Goal: Task Accomplishment & Management: Manage account settings

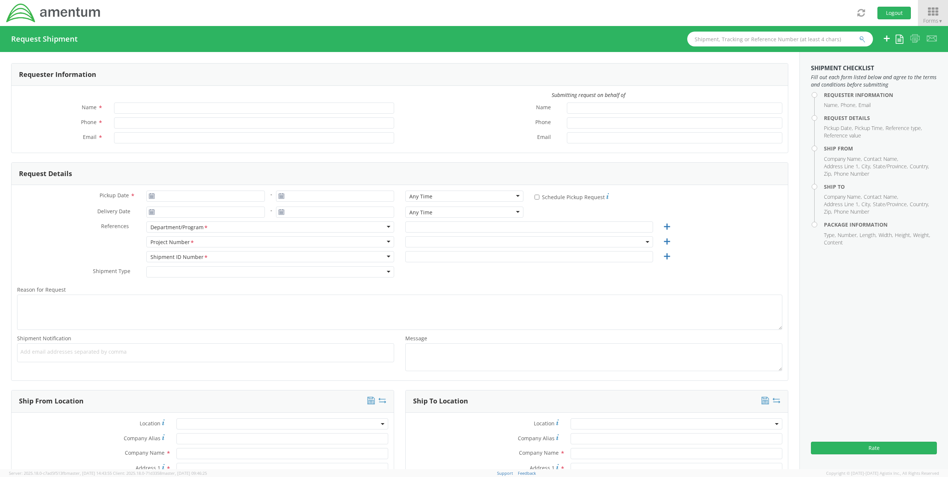
type input "[PERSON_NAME]"
type input "[PHONE_NUMBER]"
type input "[EMAIL_ADDRESS][PERSON_NAME][DOMAIN_NAME]"
click at [929, 10] on icon at bounding box center [933, 12] width 35 height 10
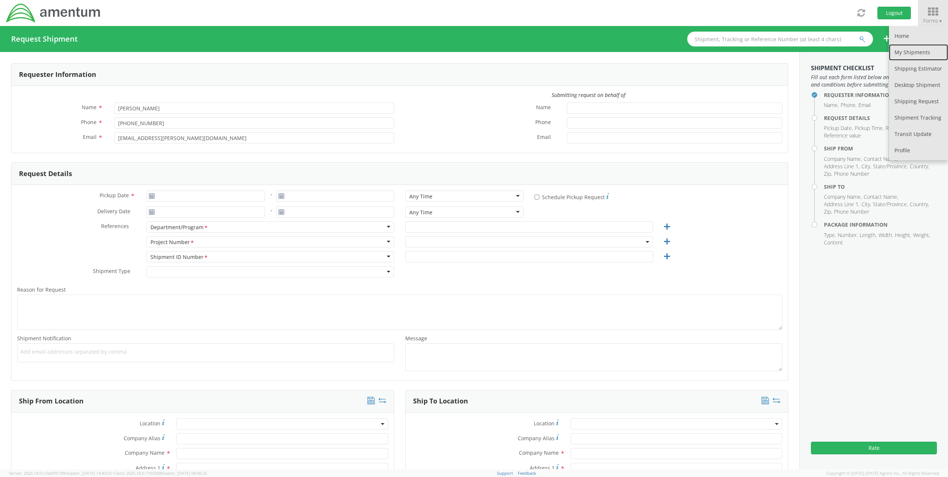
click at [928, 56] on link "My Shipments" at bounding box center [918, 52] width 59 height 16
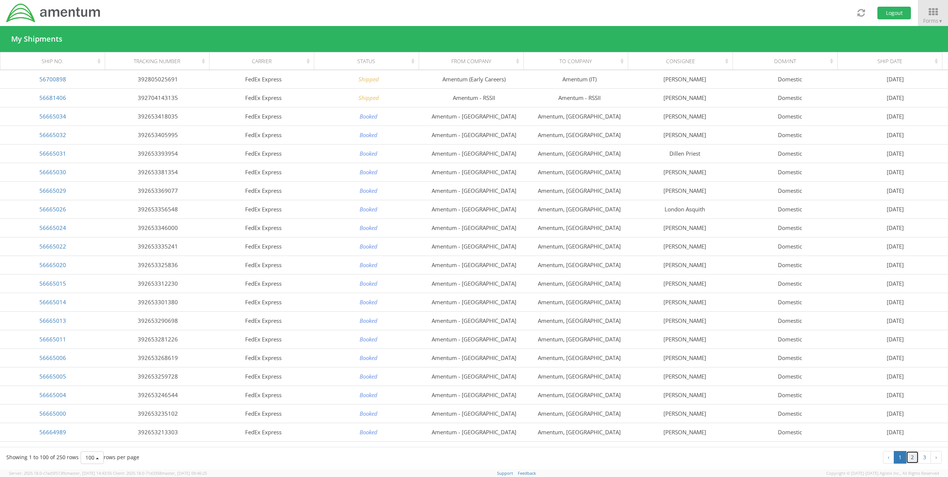
click at [910, 454] on link "2" at bounding box center [912, 457] width 13 height 13
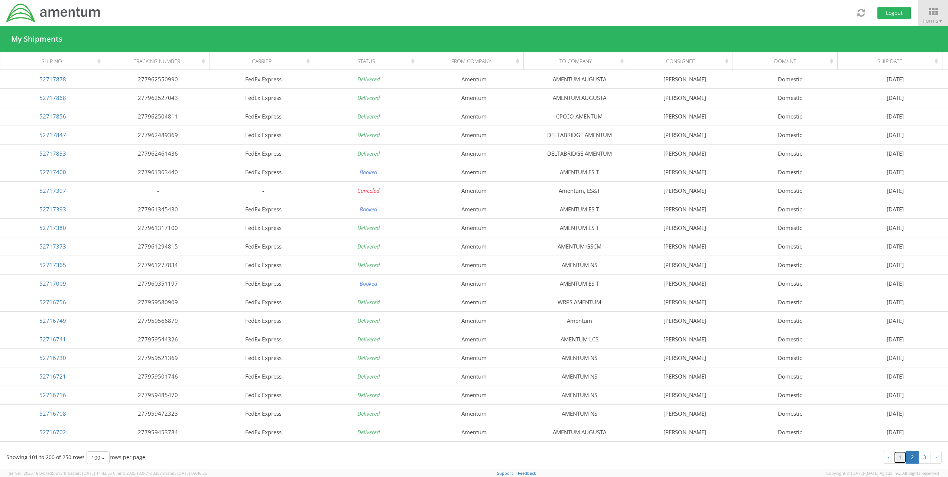
click at [896, 463] on link "1" at bounding box center [900, 457] width 13 height 13
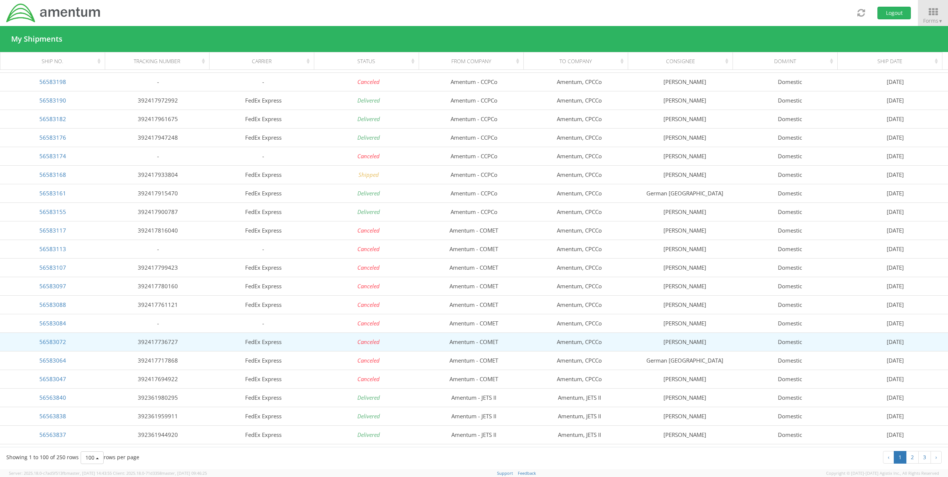
scroll to position [594, 0]
